Goal: Information Seeking & Learning: Learn about a topic

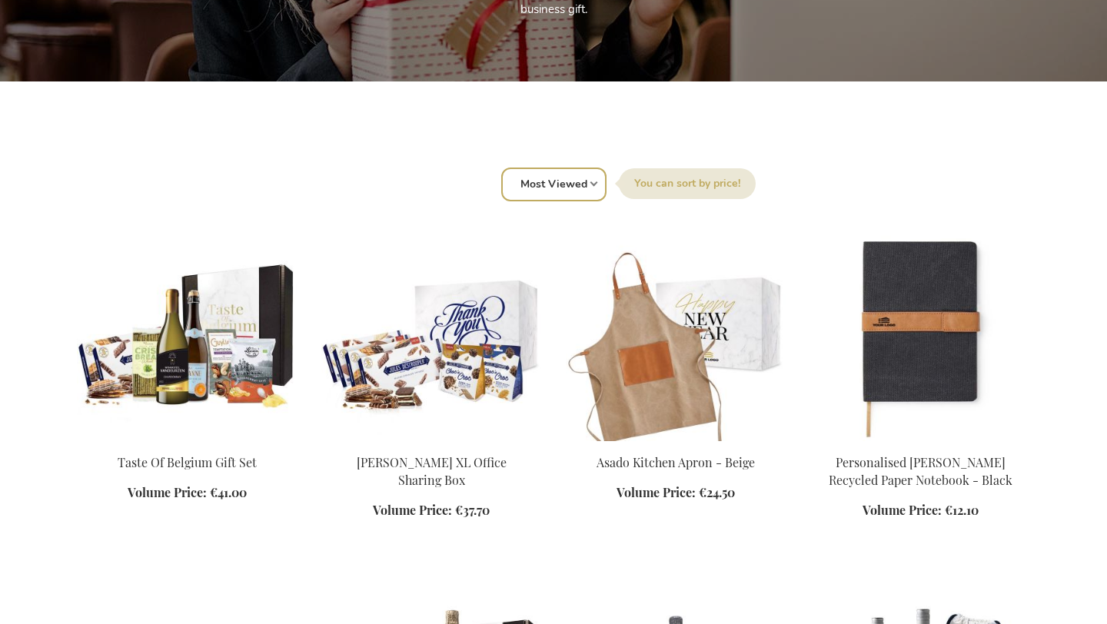
scroll to position [631, 0]
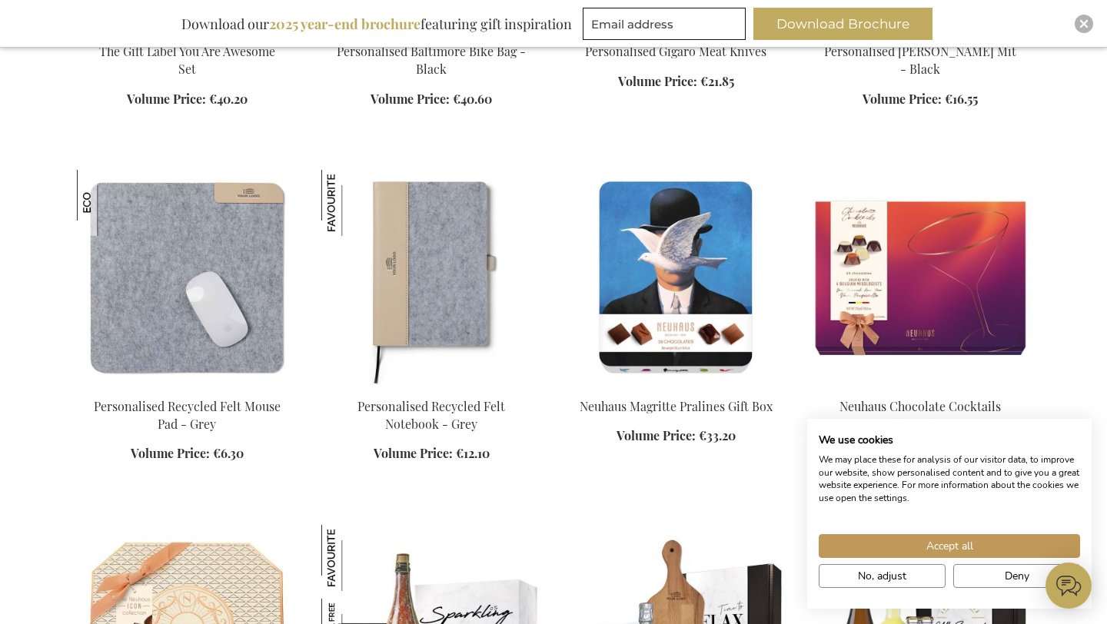
scroll to position [3758, 0]
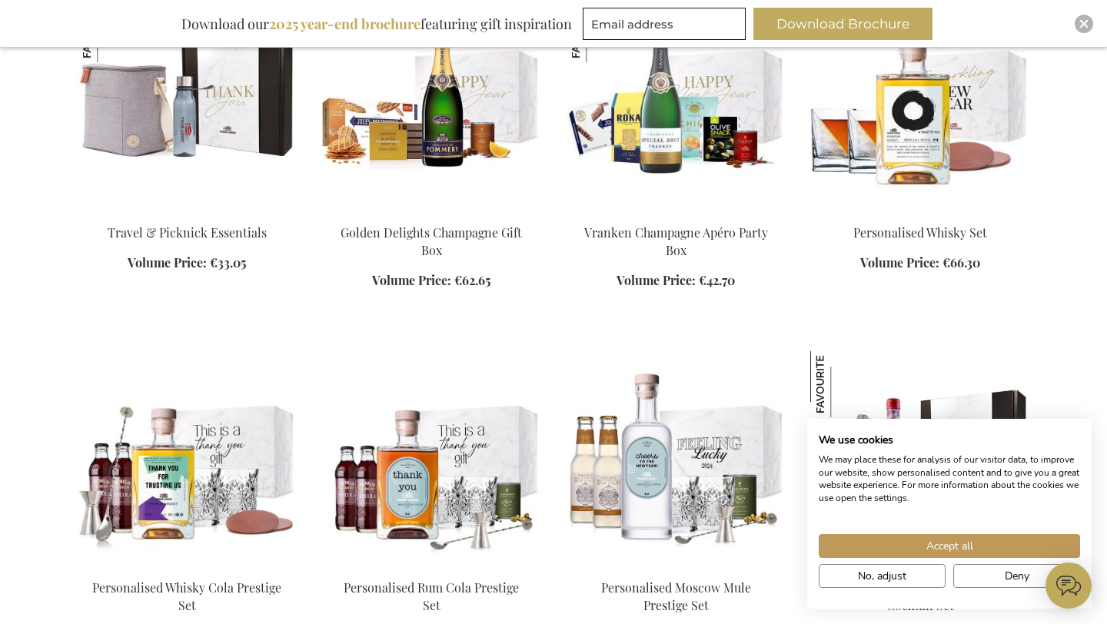
scroll to position [5813, 0]
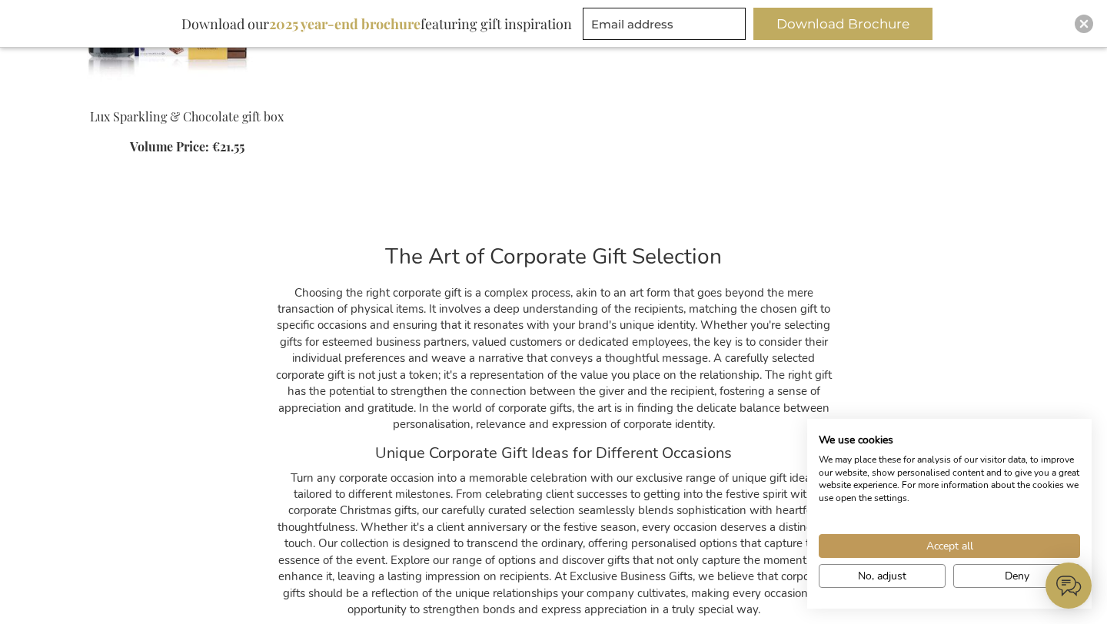
scroll to position [12100, 0]
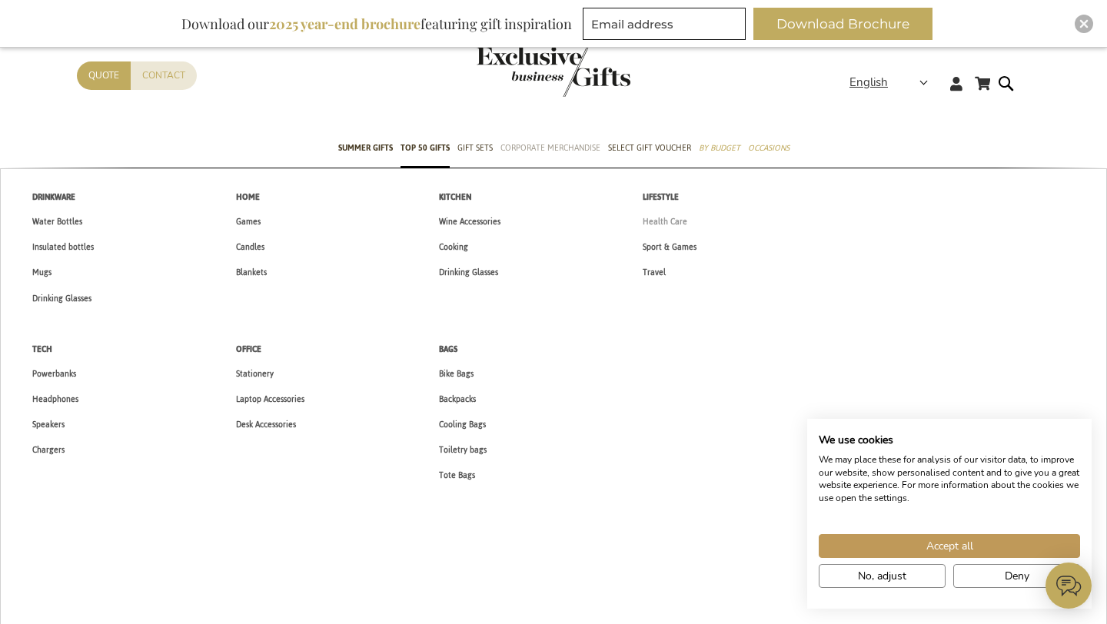
click at [674, 229] on link "Health Care" at bounding box center [665, 221] width 77 height 25
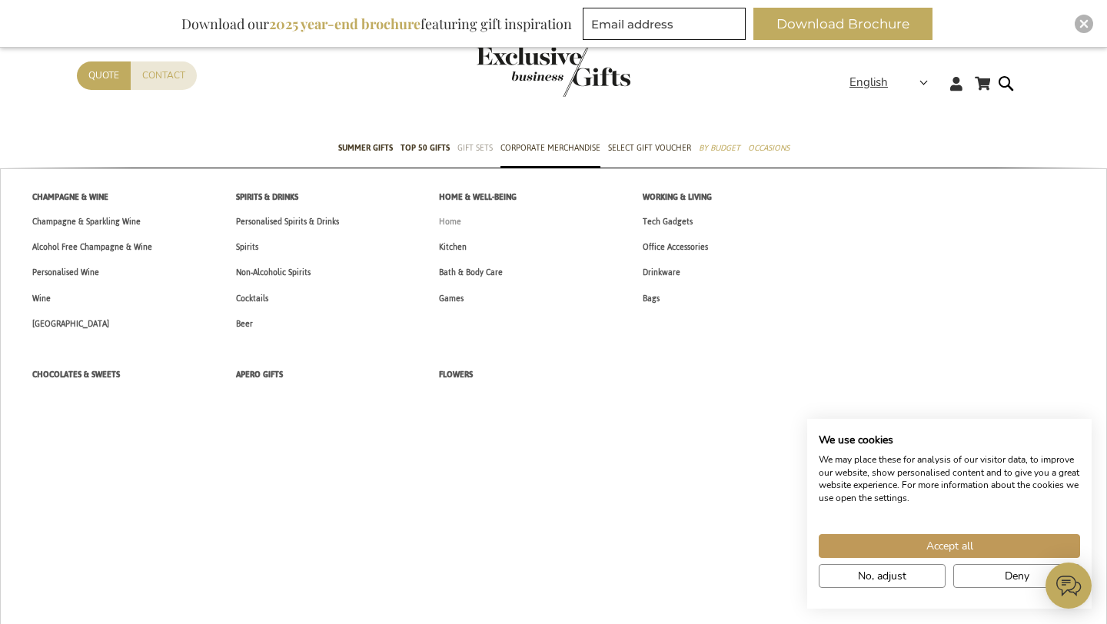
click at [464, 227] on link "Home" at bounding box center [450, 221] width 55 height 25
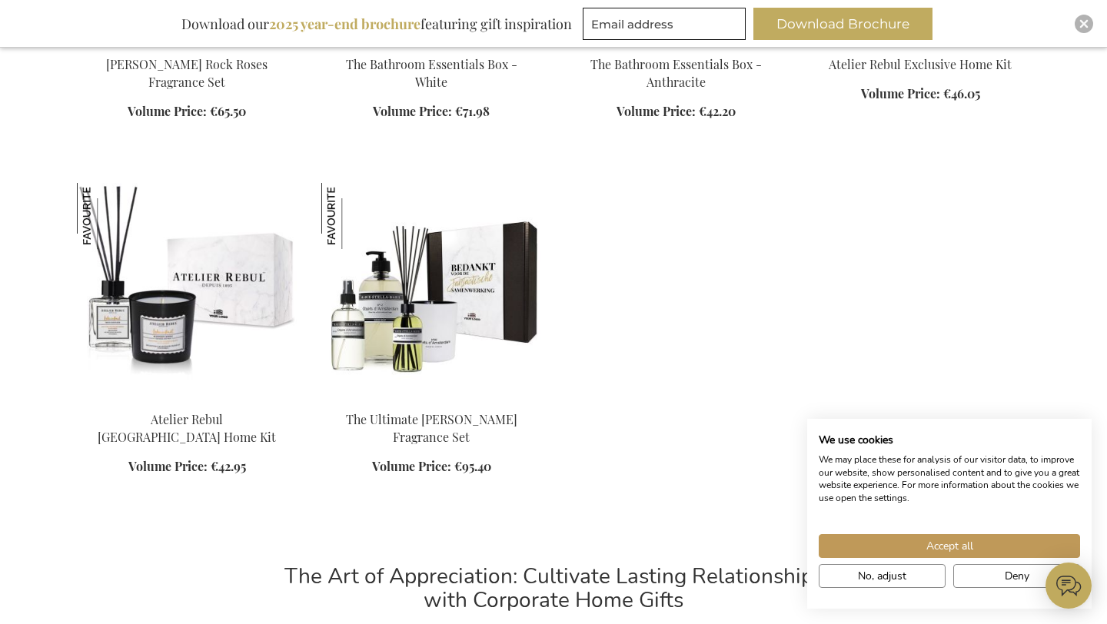
scroll to position [1876, 0]
